Goal: Task Accomplishment & Management: Complete application form

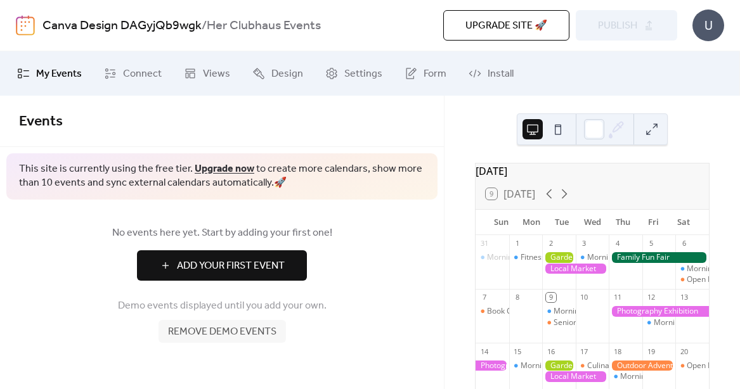
click at [229, 266] on span "Add Your First Event" at bounding box center [231, 266] width 108 height 15
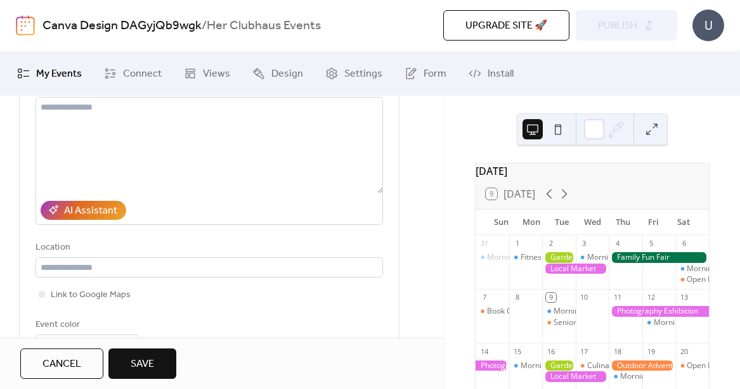
scroll to position [158, 0]
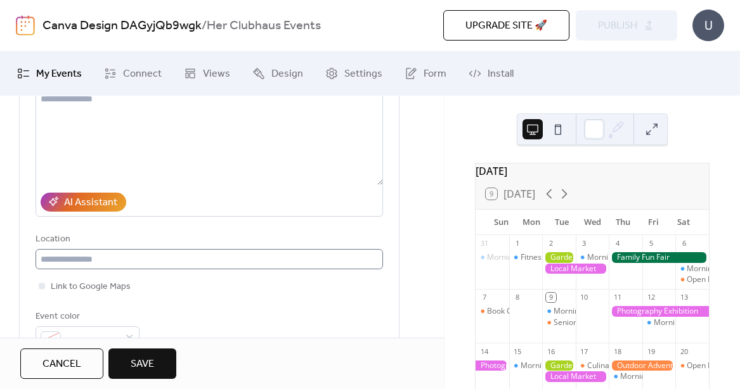
type input "**********"
click at [112, 261] on input "text" at bounding box center [210, 259] width 348 height 20
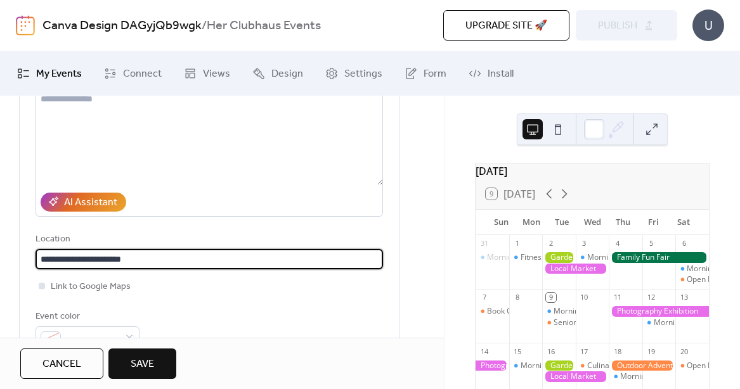
type input "**********"
click at [94, 287] on span "Link to Google Maps" at bounding box center [91, 287] width 80 height 15
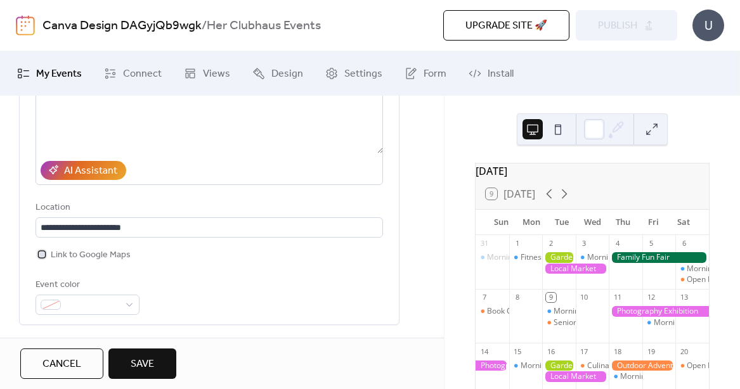
scroll to position [191, 0]
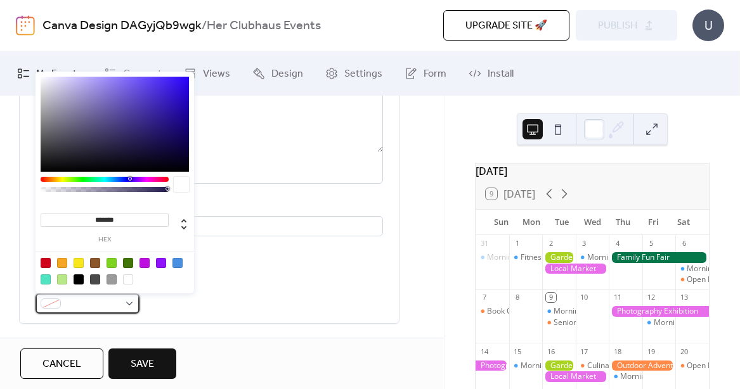
click at [93, 304] on span at bounding box center [92, 304] width 53 height 15
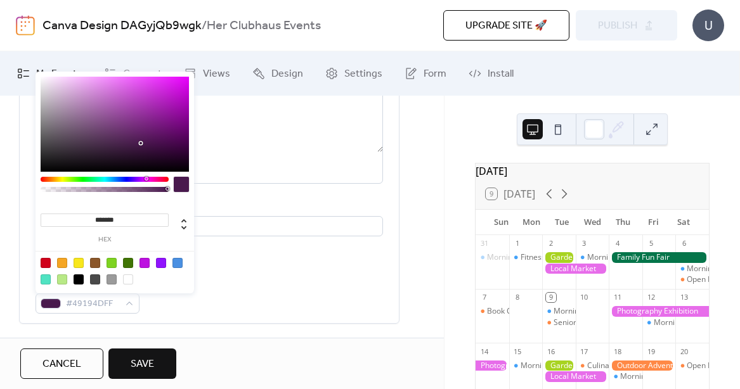
click at [146, 180] on div at bounding box center [105, 179] width 128 height 5
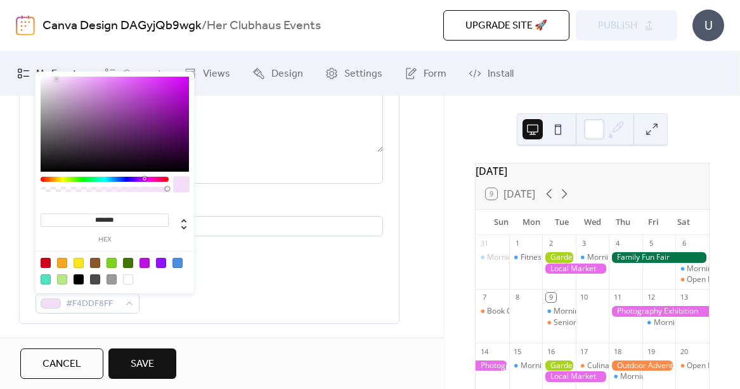
drag, startPoint x: 79, startPoint y: 77, endPoint x: 57, endPoint y: 79, distance: 22.3
click at [57, 79] on div at bounding box center [115, 124] width 148 height 95
click at [93, 263] on div at bounding box center [95, 263] width 10 height 10
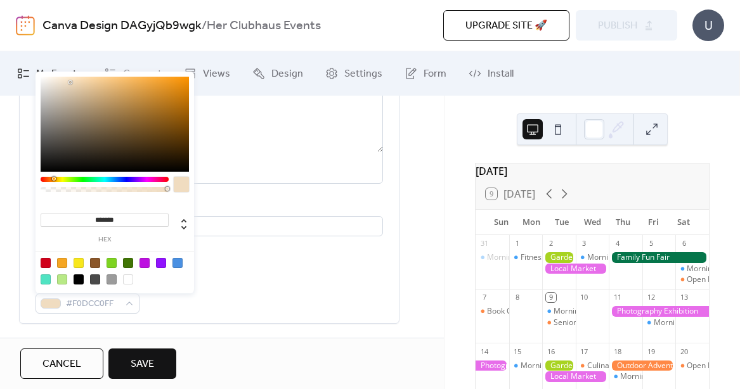
drag, startPoint x: 146, startPoint y: 119, endPoint x: 73, endPoint y: 82, distance: 81.4
click at [73, 82] on div at bounding box center [115, 124] width 148 height 95
click at [151, 180] on div at bounding box center [105, 179] width 128 height 5
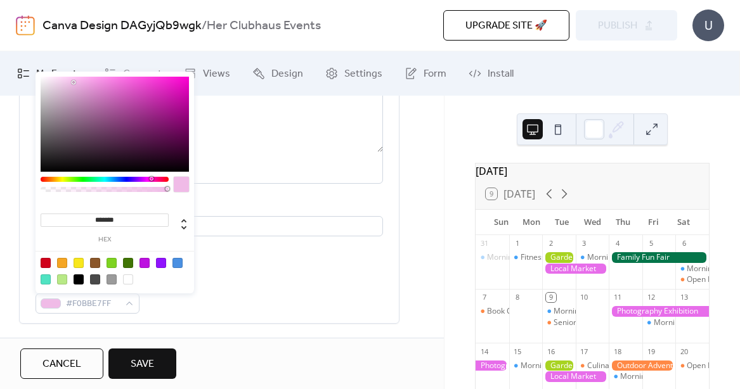
type input "***"
type input "**********"
drag, startPoint x: 167, startPoint y: 188, endPoint x: 101, endPoint y: 190, distance: 65.4
click at [101, 190] on div at bounding box center [101, 189] width 4 height 4
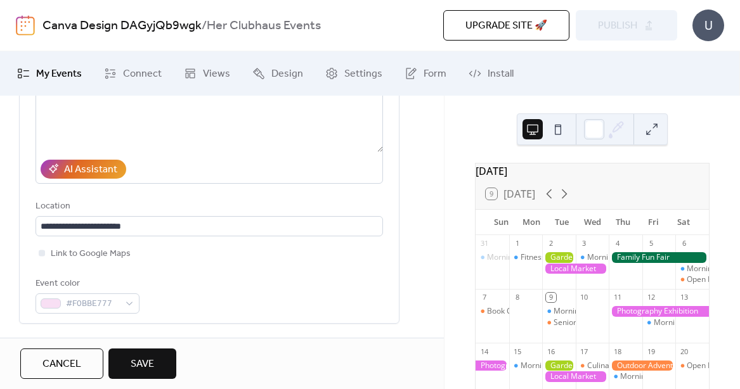
click at [142, 369] on span "Save" at bounding box center [142, 364] width 23 height 15
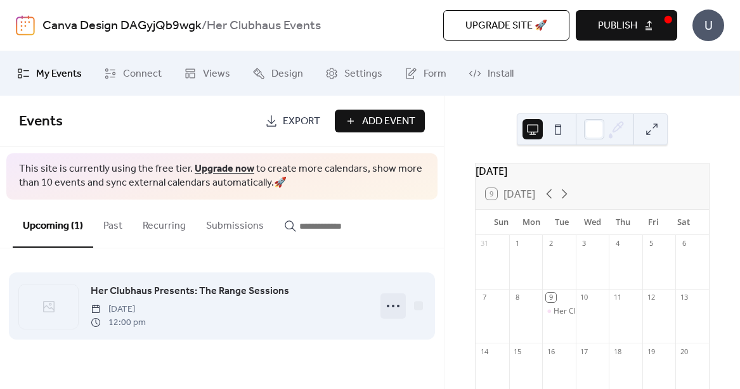
click at [393, 305] on circle at bounding box center [393, 306] width 3 height 3
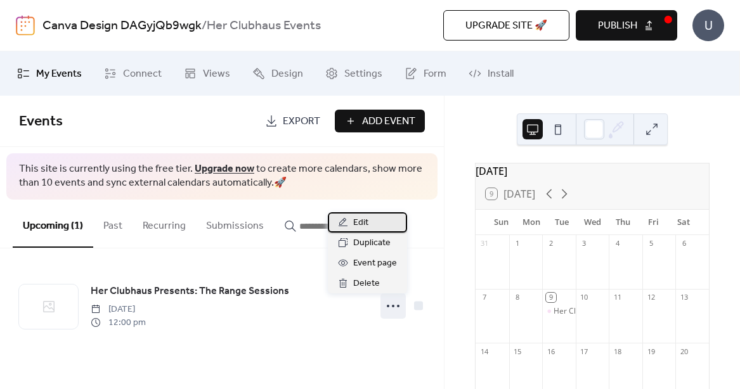
click at [367, 222] on span "Edit" at bounding box center [360, 223] width 15 height 15
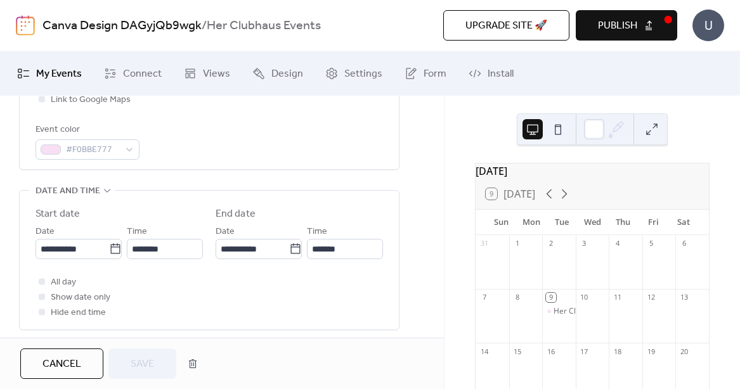
scroll to position [346, 0]
click at [111, 249] on icon at bounding box center [115, 248] width 13 height 13
click at [109, 249] on input "**********" at bounding box center [73, 249] width 74 height 20
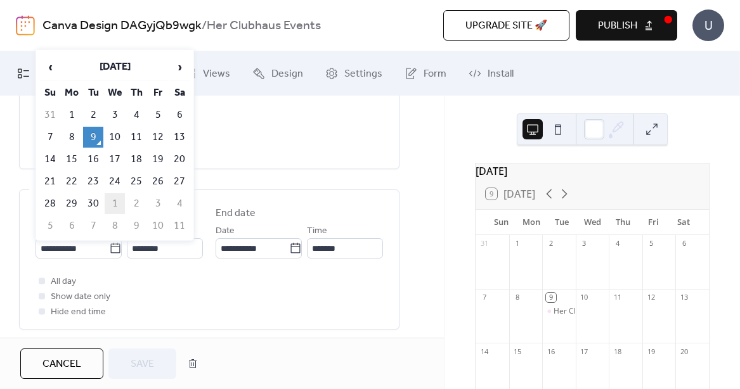
click at [118, 202] on td "1" at bounding box center [115, 203] width 20 height 21
type input "**********"
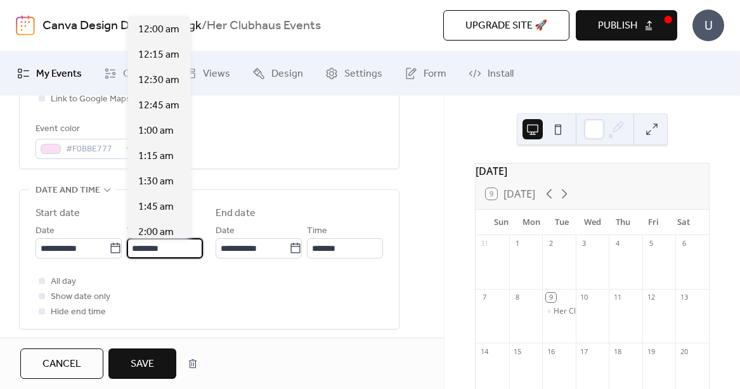
click at [169, 249] on input "********" at bounding box center [165, 249] width 76 height 20
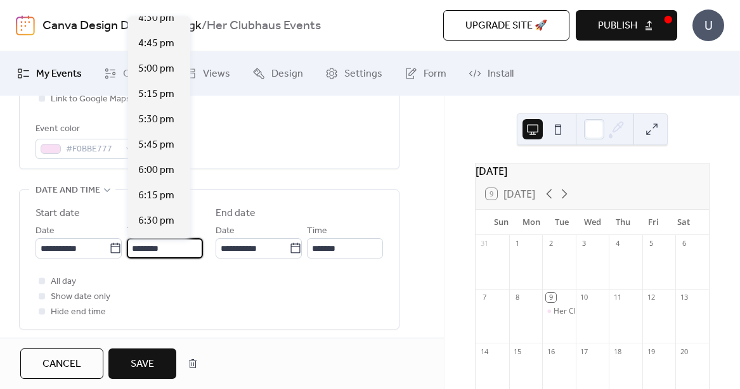
scroll to position [1826, 0]
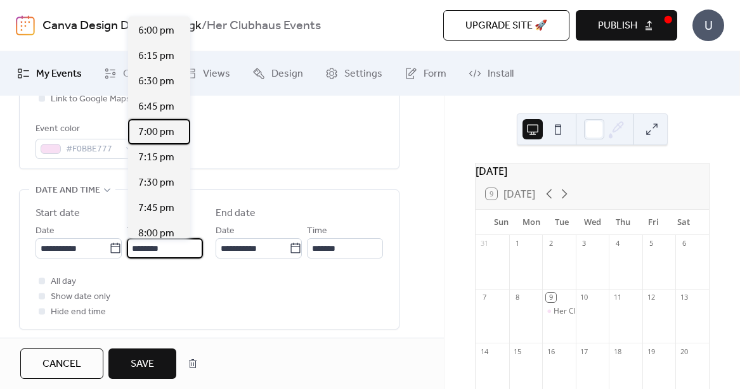
click at [160, 128] on span "7:00 pm" at bounding box center [156, 132] width 36 height 15
type input "*******"
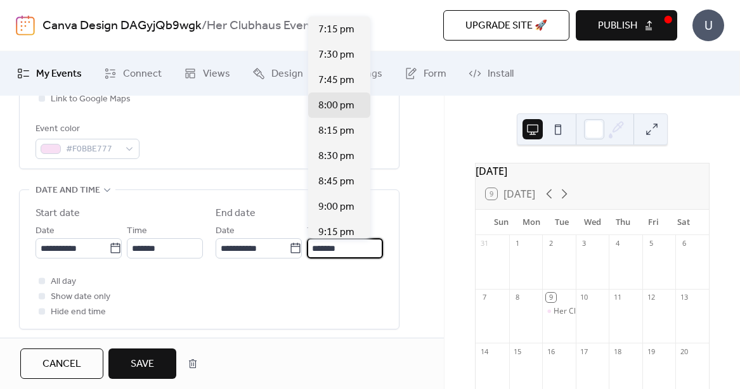
click at [336, 250] on input "*******" at bounding box center [345, 249] width 76 height 20
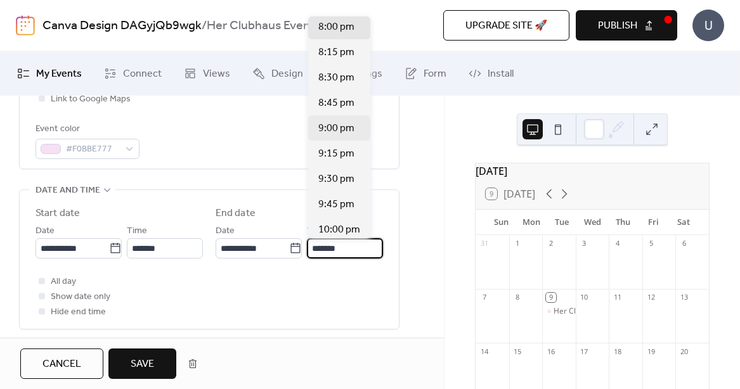
scroll to position [82, 0]
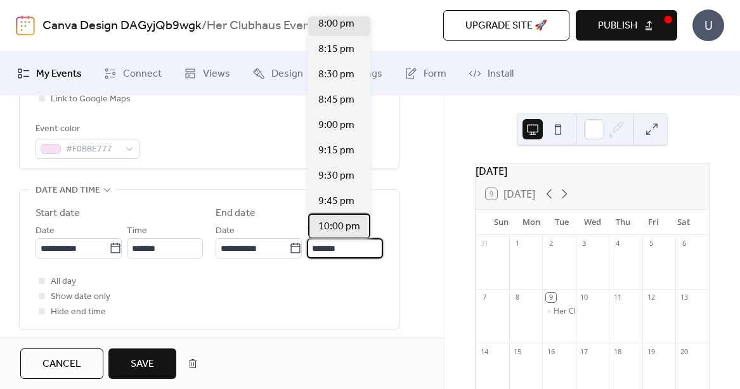
click at [338, 224] on span "10:00 pm" at bounding box center [339, 226] width 42 height 15
type input "********"
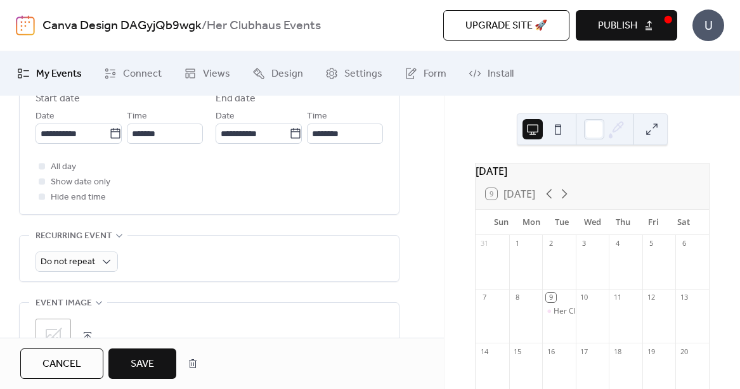
scroll to position [461, 0]
click at [41, 199] on div at bounding box center [42, 196] width 6 height 6
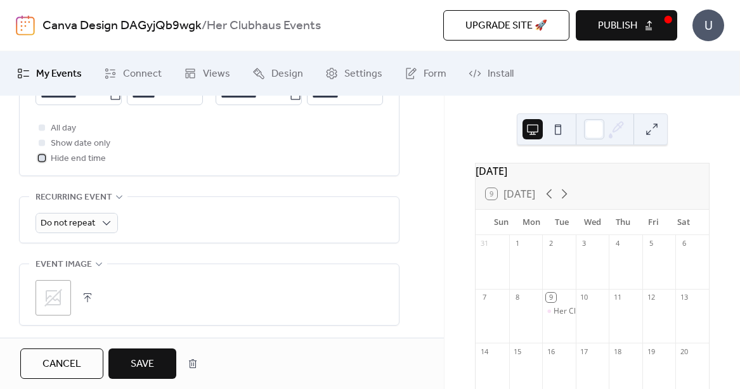
scroll to position [502, 0]
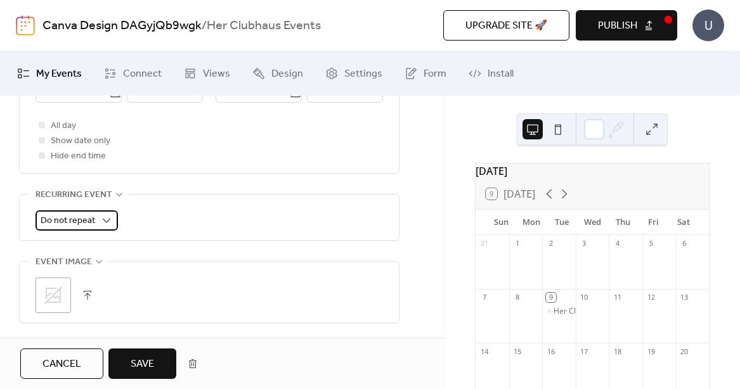
click at [74, 218] on span "Do not repeat" at bounding box center [68, 221] width 55 height 17
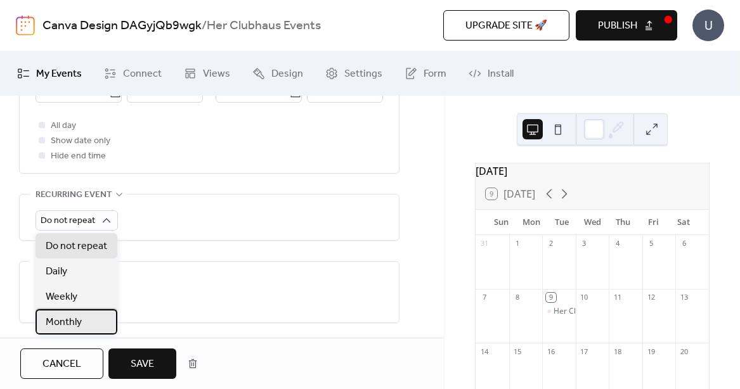
click at [74, 320] on span "Monthly" at bounding box center [64, 322] width 36 height 15
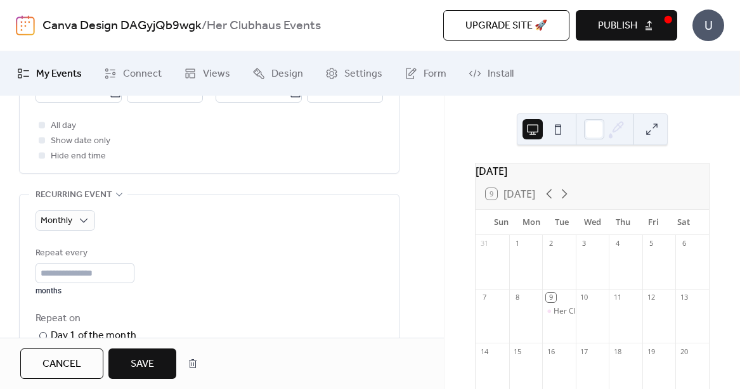
scroll to position [582, 0]
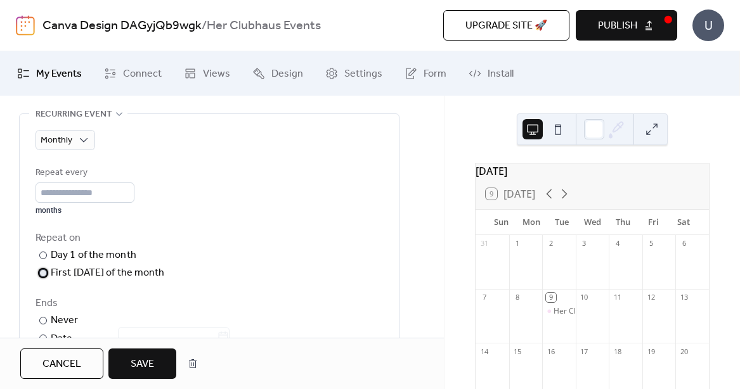
click at [44, 274] on div at bounding box center [43, 274] width 8 height 8
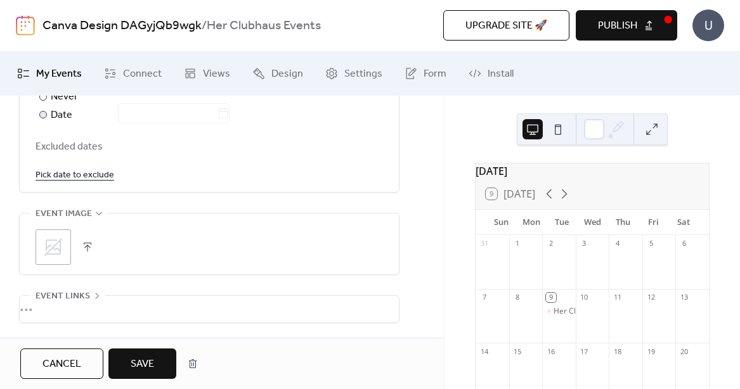
scroll to position [809, 0]
click at [57, 244] on icon at bounding box center [53, 244] width 20 height 20
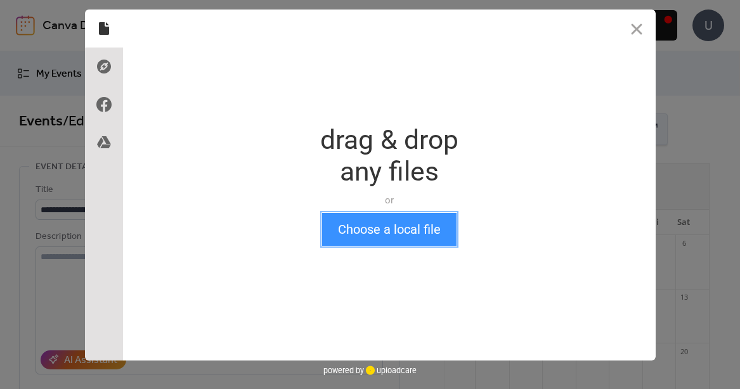
click at [411, 235] on button "Choose a local file" at bounding box center [389, 229] width 134 height 33
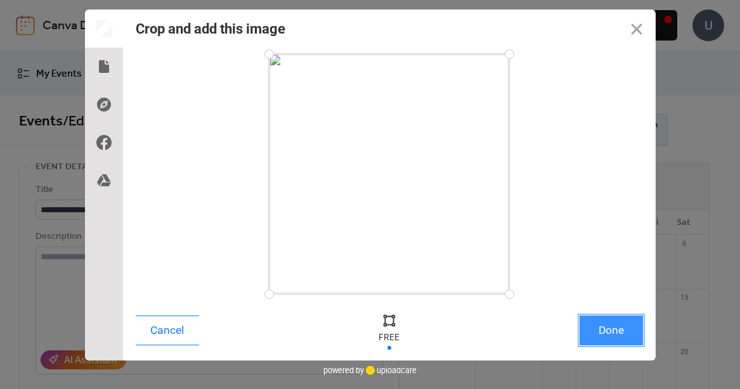
click at [608, 328] on button "Done" at bounding box center [611, 331] width 63 height 30
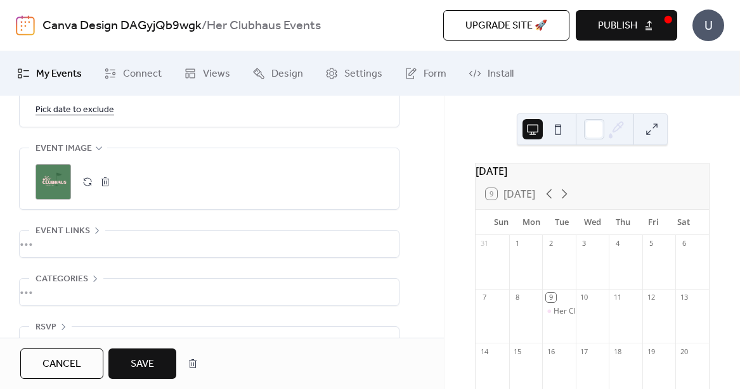
scroll to position [903, 0]
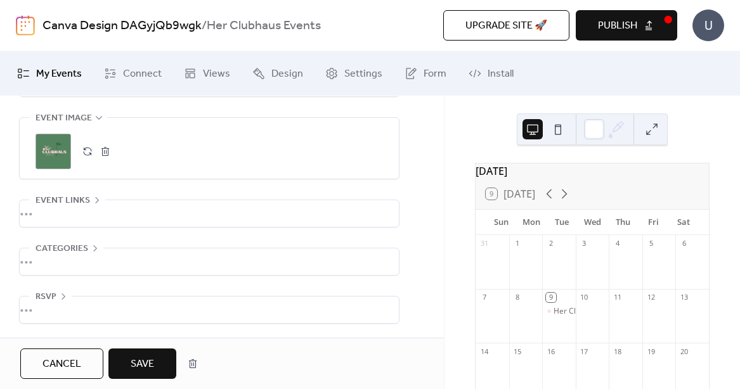
click at [49, 292] on span "RSVP" at bounding box center [46, 297] width 21 height 15
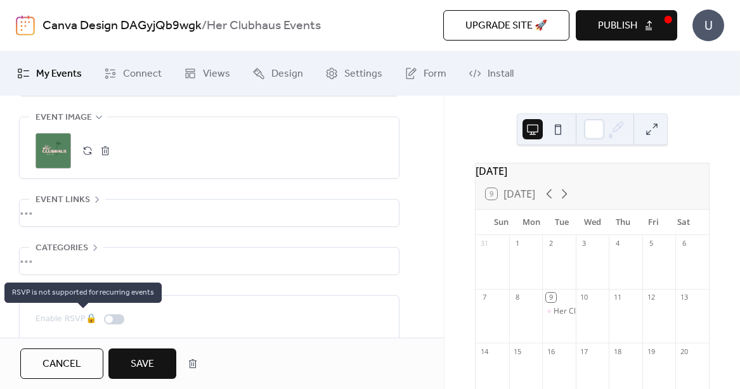
click at [104, 322] on div "Enable RSVP 🔒" at bounding box center [83, 319] width 94 height 15
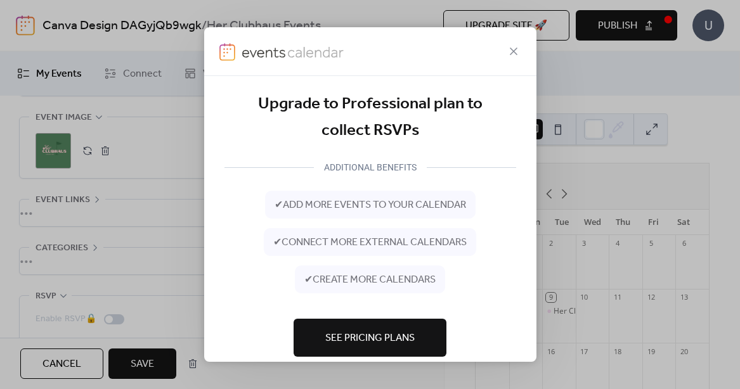
scroll to position [20, 0]
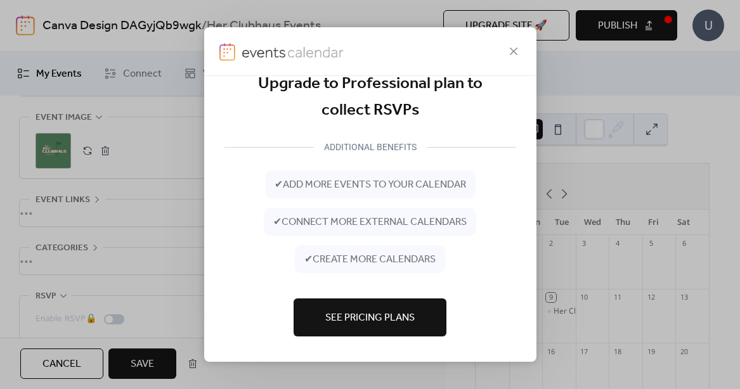
click at [358, 221] on span "✔ connect more external calendars" at bounding box center [369, 222] width 193 height 15
click at [517, 55] on icon at bounding box center [513, 51] width 15 height 15
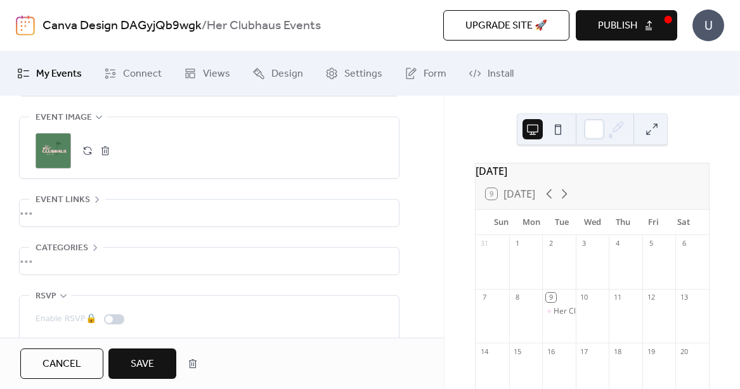
click at [155, 346] on div "Cancel Save" at bounding box center [222, 363] width 444 height 51
click at [139, 363] on span "Save" at bounding box center [142, 364] width 23 height 15
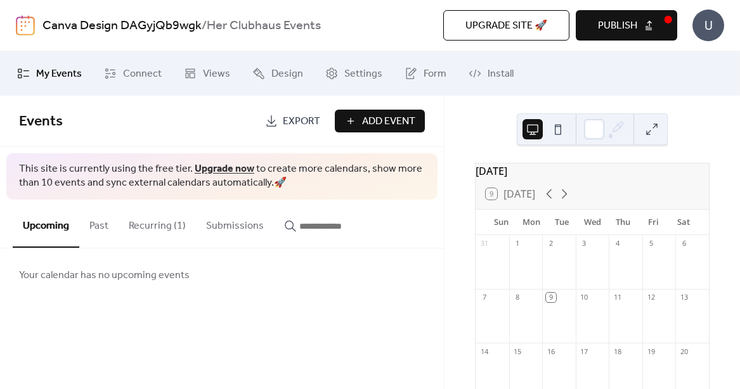
click at [164, 226] on button "Recurring (1)" at bounding box center [157, 223] width 77 height 47
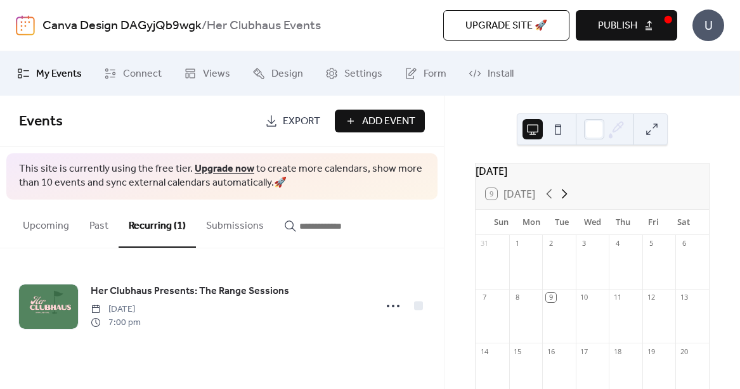
click at [568, 202] on icon at bounding box center [564, 194] width 15 height 15
click at [587, 263] on div "Her Clubhaus Presents: The Range Sessions" at bounding box center [664, 257] width 155 height 11
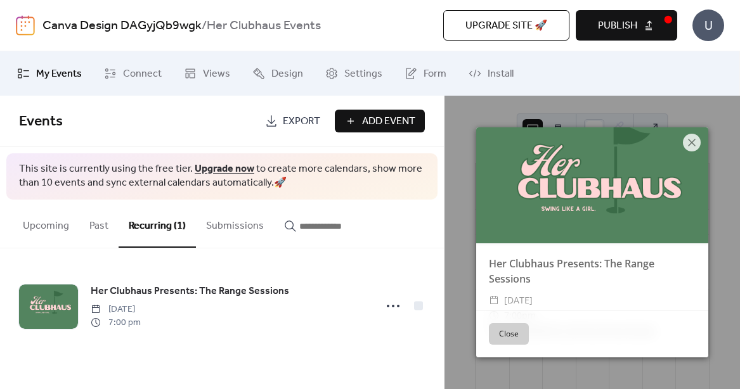
scroll to position [39, 0]
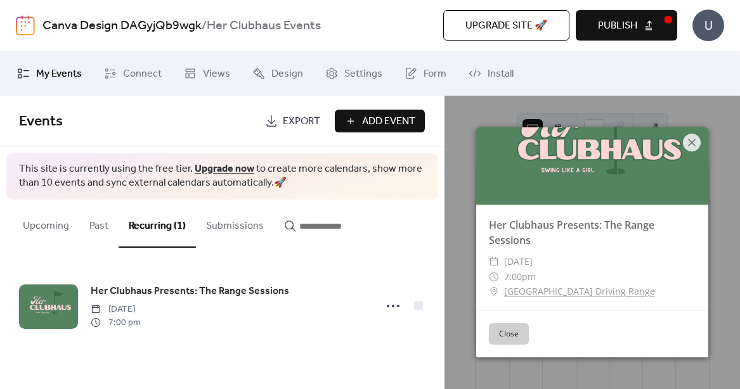
click at [513, 341] on button "Close" at bounding box center [509, 335] width 40 height 22
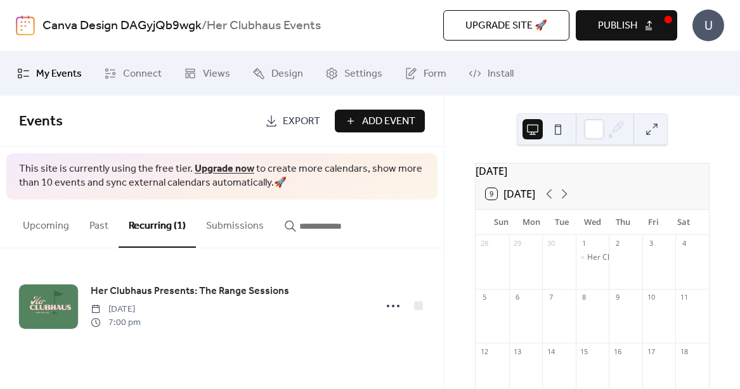
click at [561, 130] on button at bounding box center [558, 129] width 20 height 20
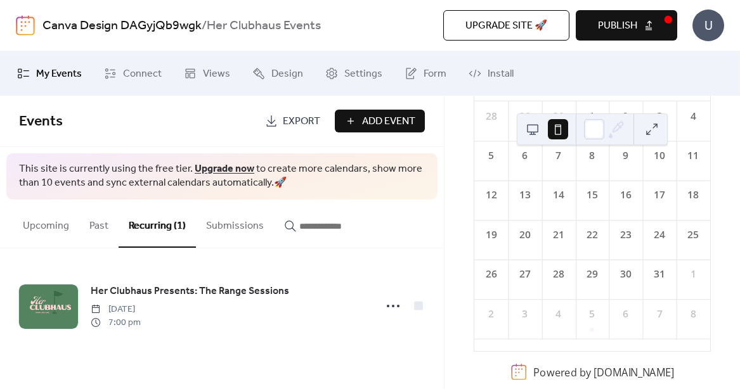
scroll to position [69, 0]
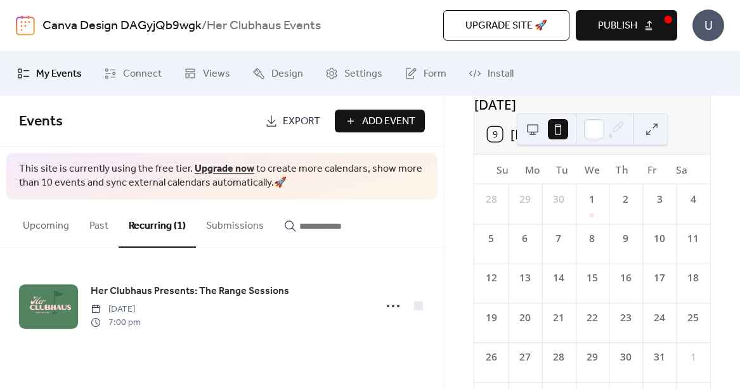
click at [655, 124] on button at bounding box center [652, 129] width 20 height 20
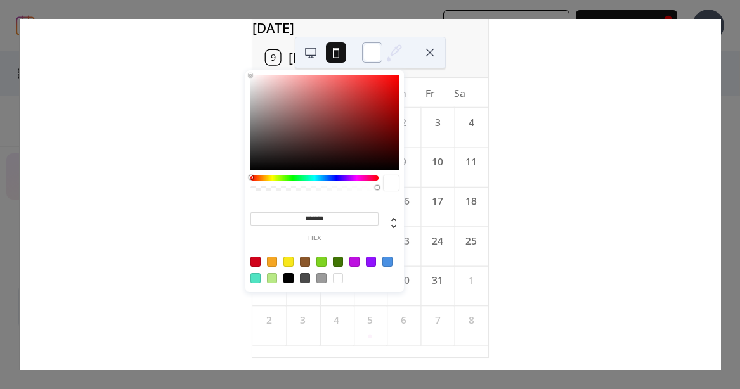
click at [372, 53] on div at bounding box center [372, 53] width 20 height 20
click at [304, 55] on button at bounding box center [311, 53] width 20 height 20
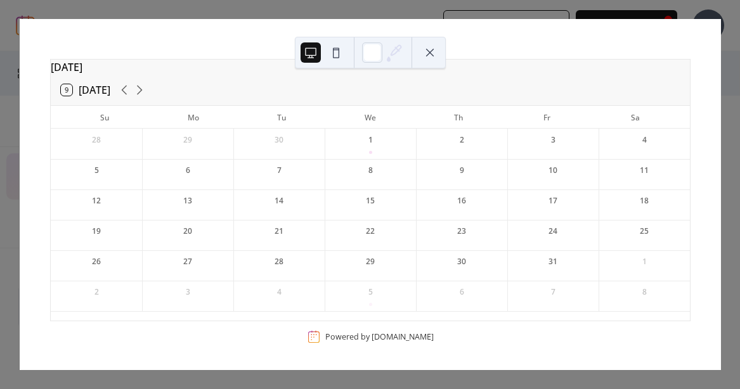
scroll to position [35, 0]
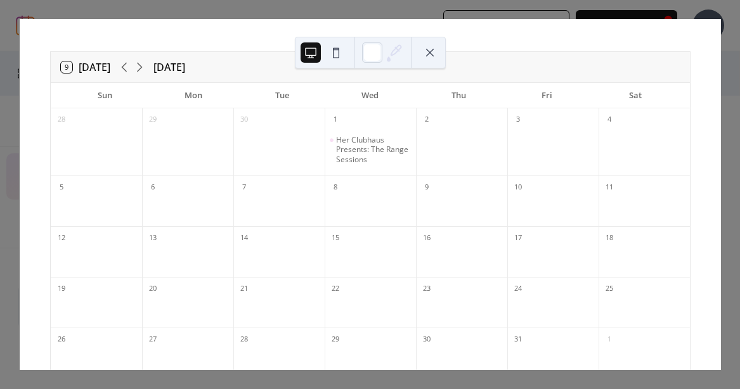
click at [653, 19] on div "9 [DATE] [DATE] Sun Mon Tue Wed Thu Fri Sat 28 29 30 1 Her Clubhaus Presents: T…" at bounding box center [370, 194] width 702 height 351
